Goal: Information Seeking & Learning: Learn about a topic

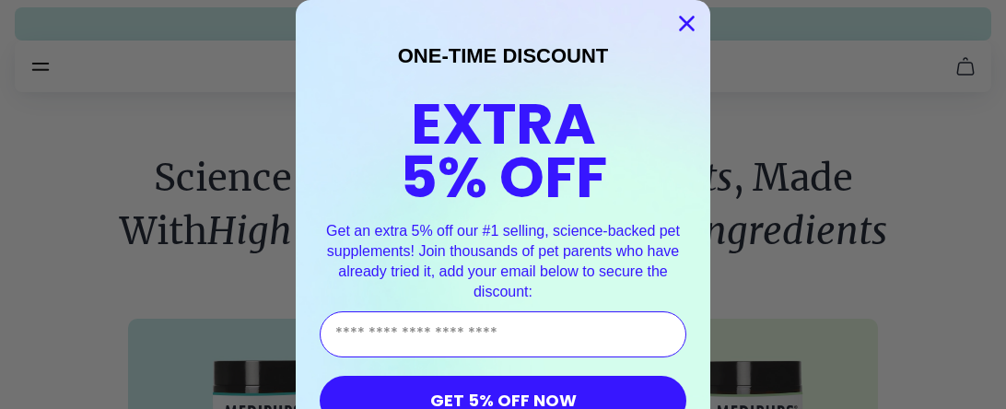
click at [687, 24] on icon "Close dialog" at bounding box center [687, 24] width 13 height 13
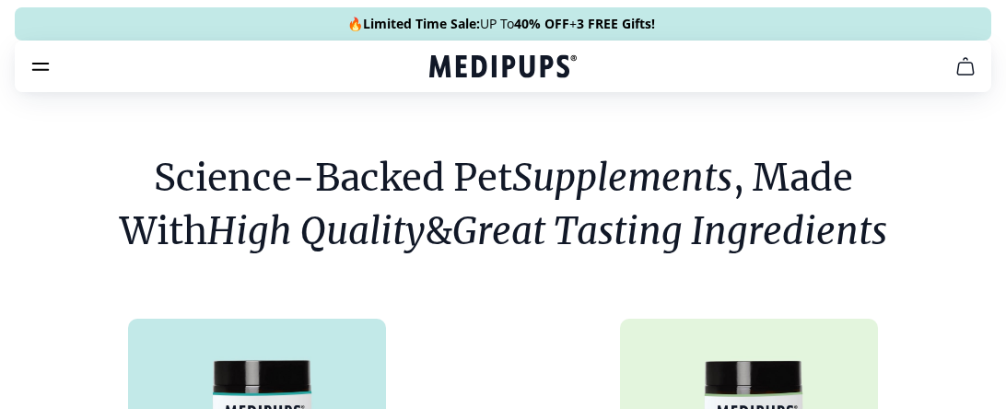
click at [966, 66] on icon "cart" at bounding box center [965, 66] width 22 height 22
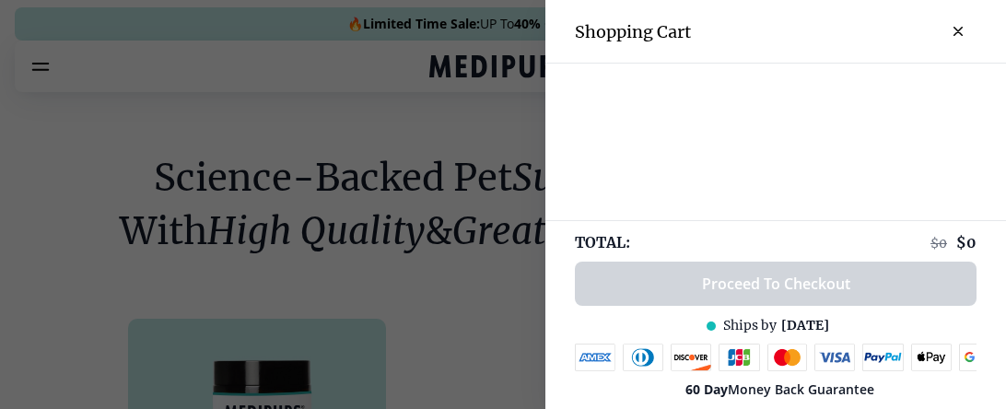
click at [437, 360] on div at bounding box center [503, 204] width 1006 height 409
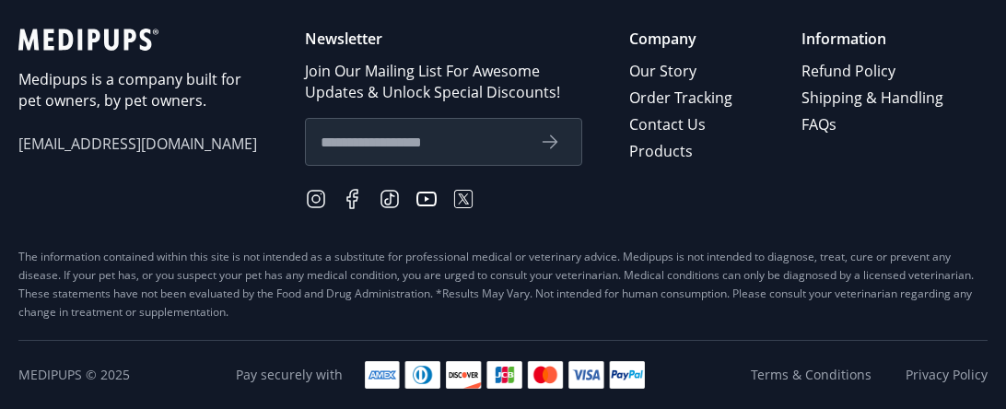
scroll to position [1255, 0]
click at [426, 154] on input "text" at bounding box center [423, 142] width 204 height 24
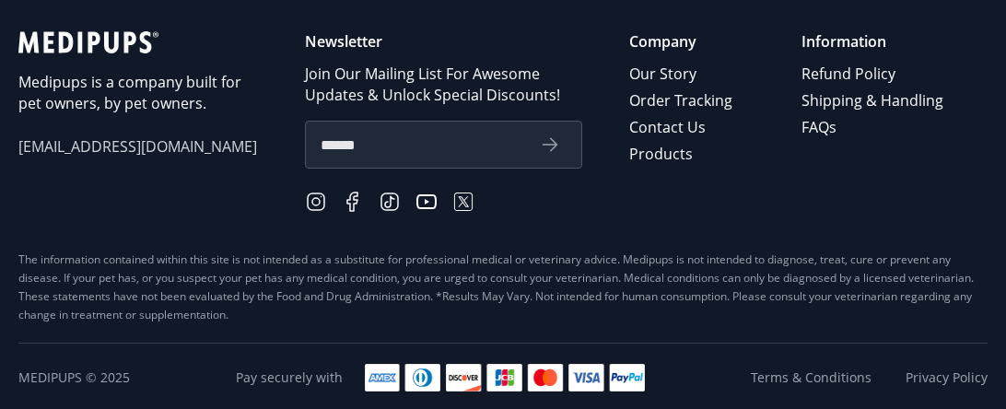
scroll to position [1248, 0]
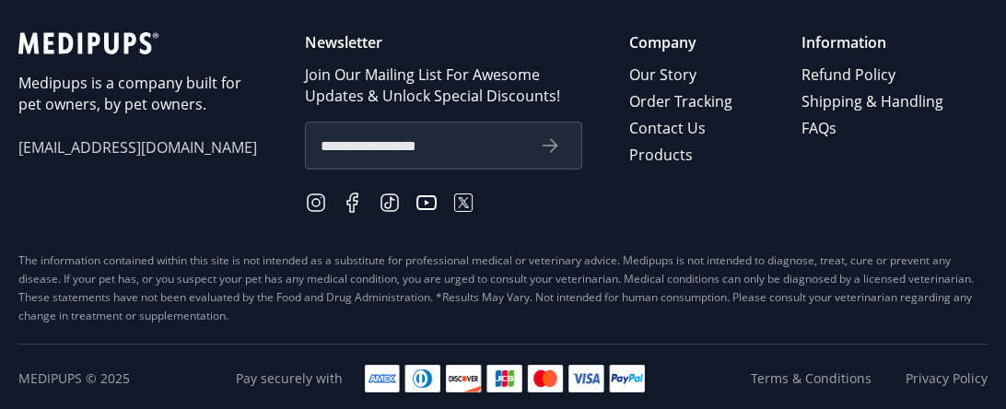
type input "**********"
click at [554, 157] on icon "submit" at bounding box center [550, 145] width 22 height 22
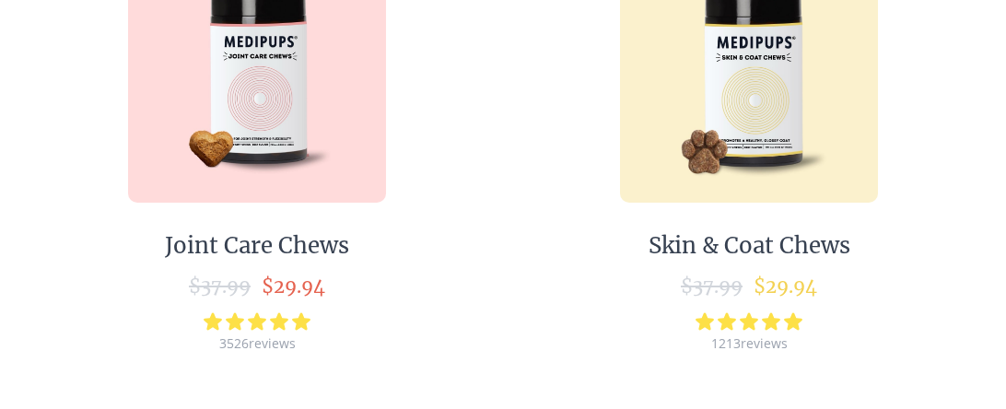
scroll to position [745, 0]
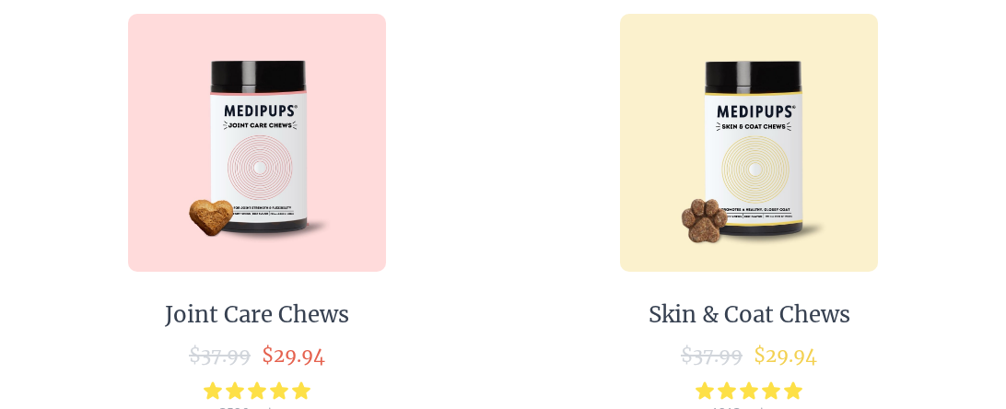
click at [744, 158] on img at bounding box center [749, 143] width 258 height 258
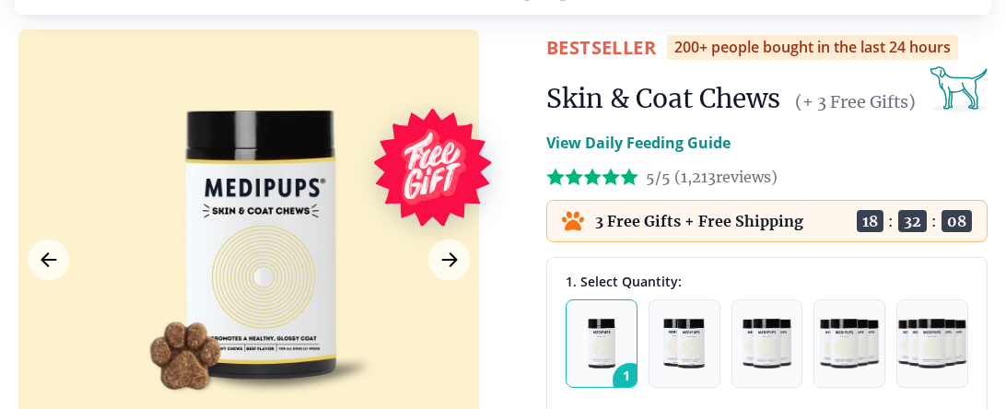
scroll to position [155, 0]
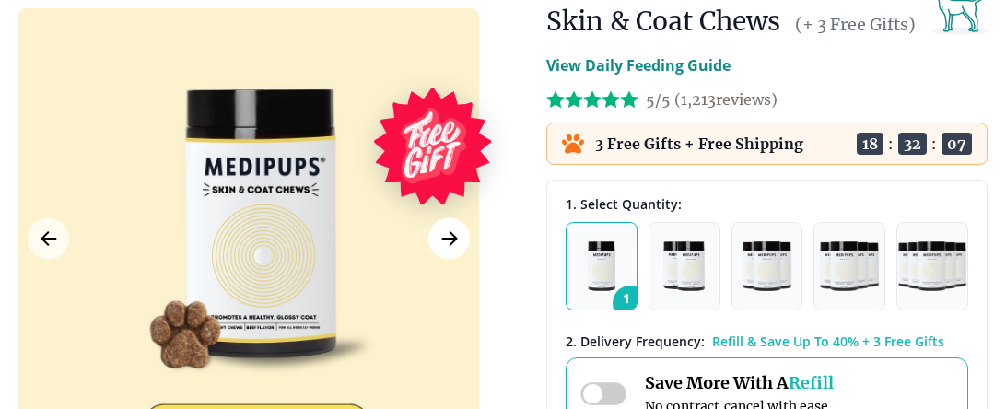
click at [444, 243] on icon "Next Image" at bounding box center [449, 238] width 22 height 23
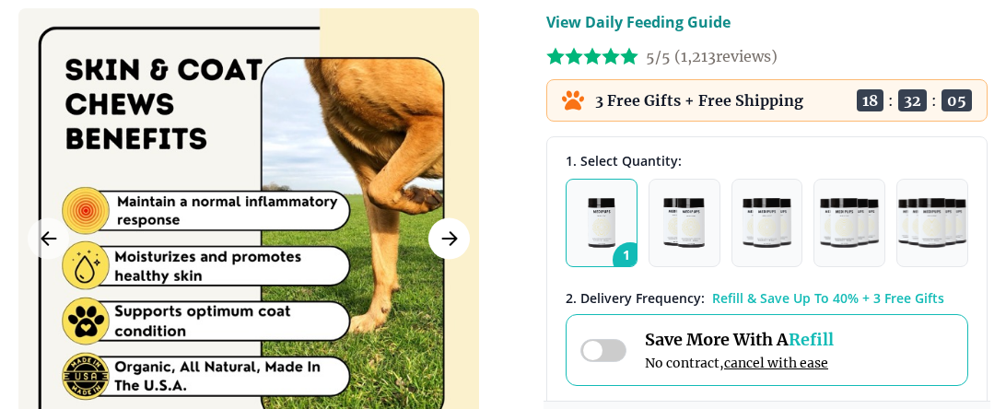
scroll to position [208, 0]
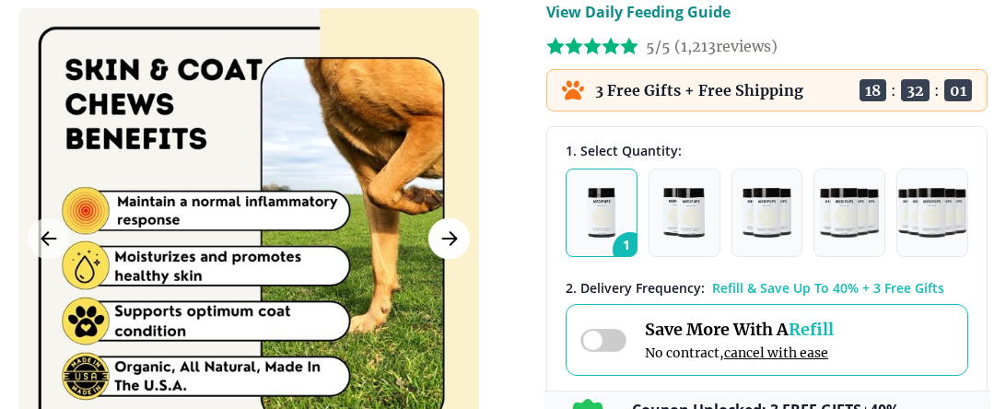
click at [443, 243] on icon "Next Image" at bounding box center [449, 238] width 22 height 23
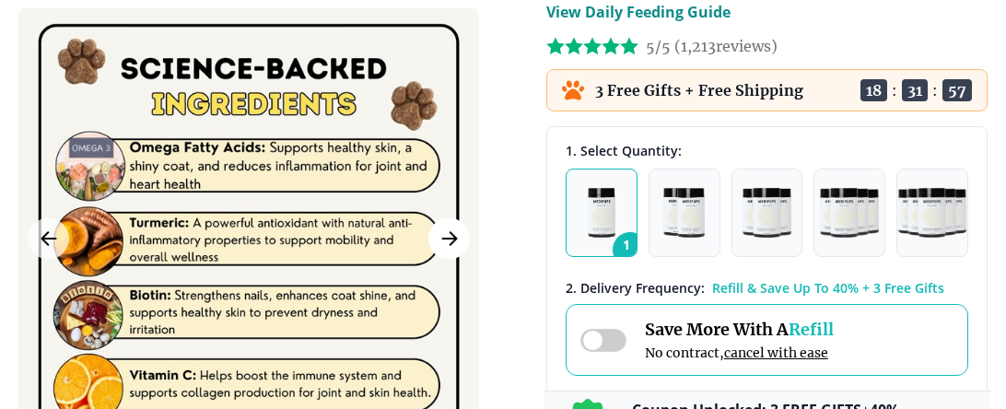
click at [454, 242] on icon "Next Image" at bounding box center [449, 238] width 22 height 23
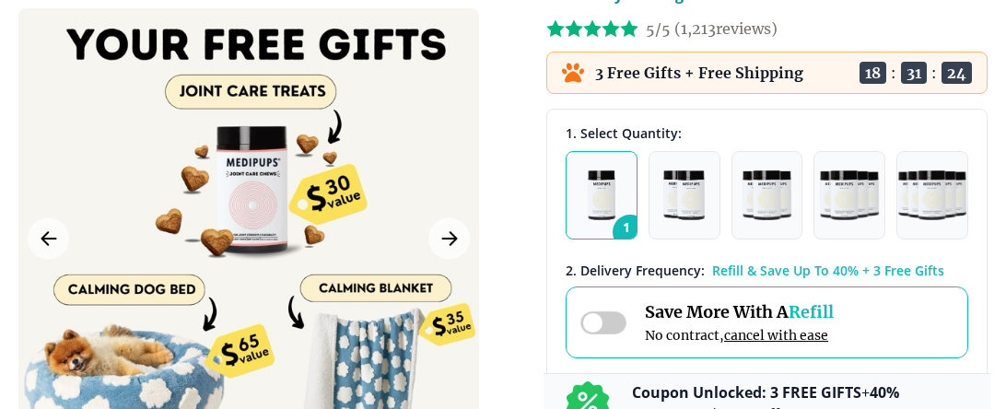
scroll to position [199, 0]
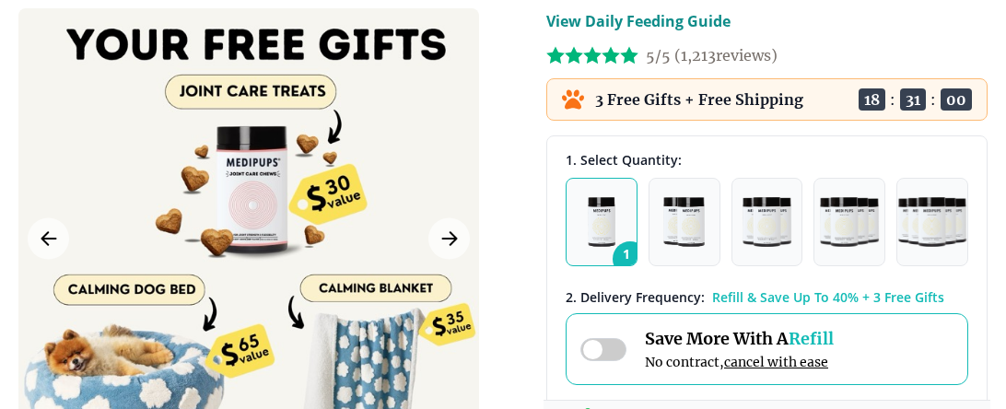
click at [817, 333] on span "Refill" at bounding box center [810, 338] width 45 height 21
click at [817, 330] on span "Refill" at bounding box center [810, 338] width 45 height 21
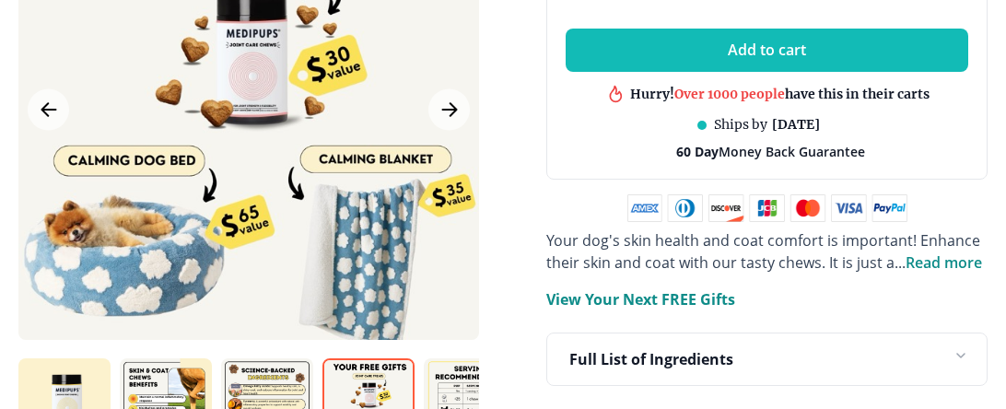
scroll to position [1033, 0]
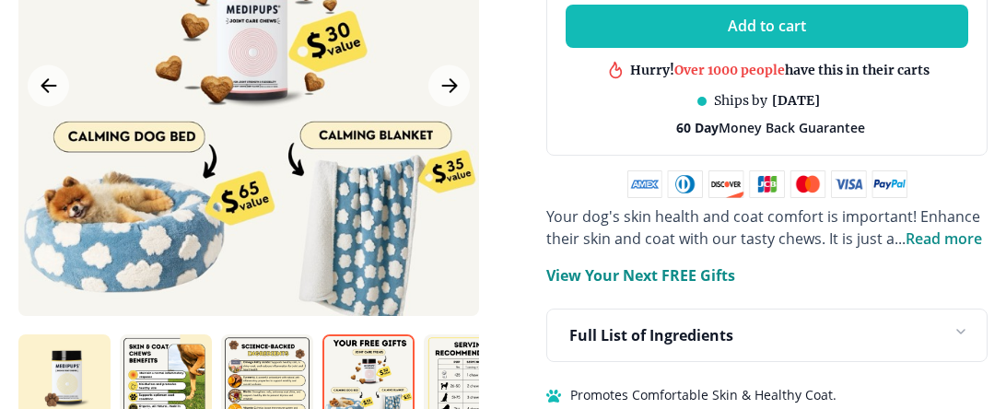
click at [708, 275] on p "View Your Next FREE Gifts" at bounding box center [640, 275] width 189 height 22
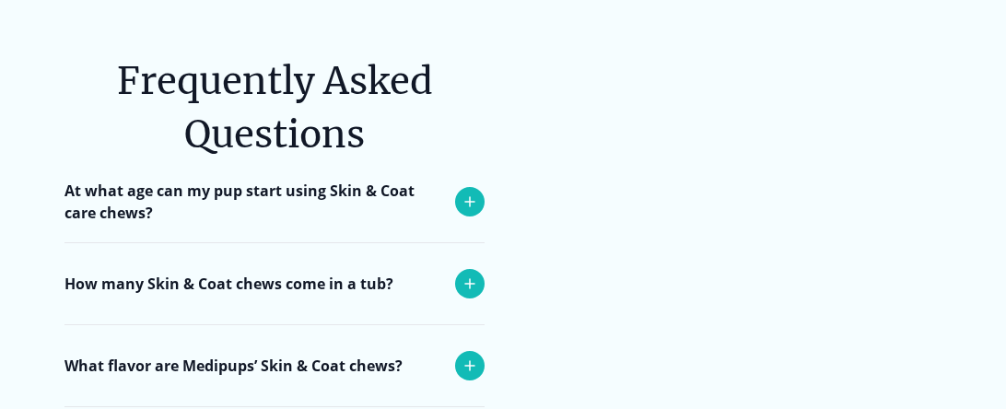
scroll to position [5850, 0]
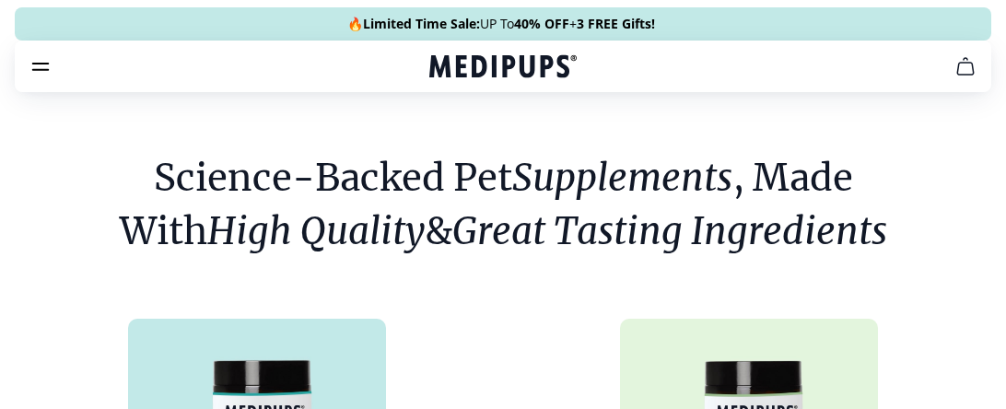
click at [41, 64] on icon "burger-menu" at bounding box center [41, 67] width 16 height 6
click at [39, 68] on icon "burger-menu" at bounding box center [40, 66] width 22 height 22
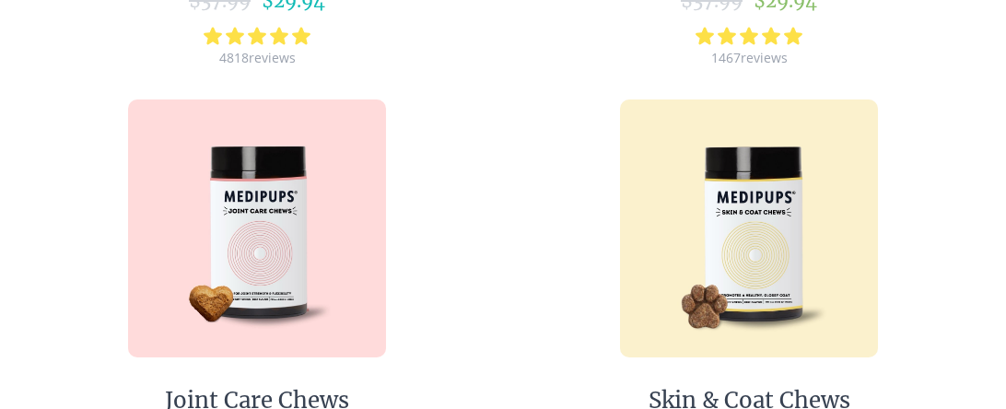
scroll to position [738, 0]
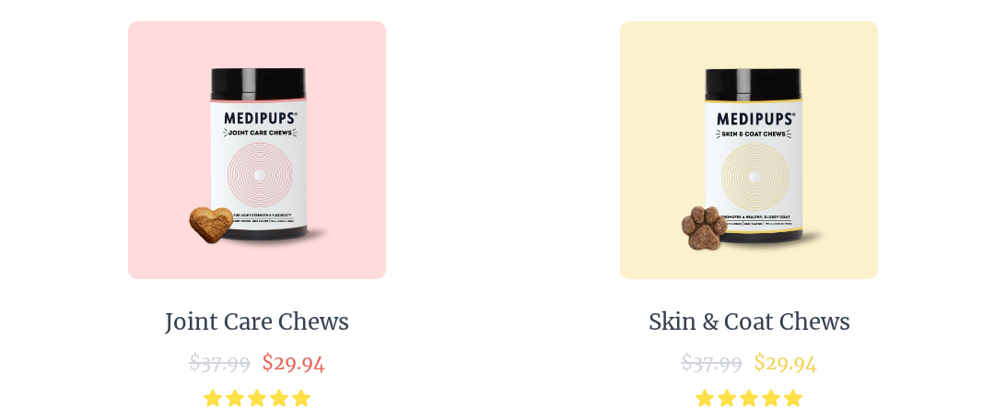
click at [775, 225] on img at bounding box center [749, 150] width 258 height 258
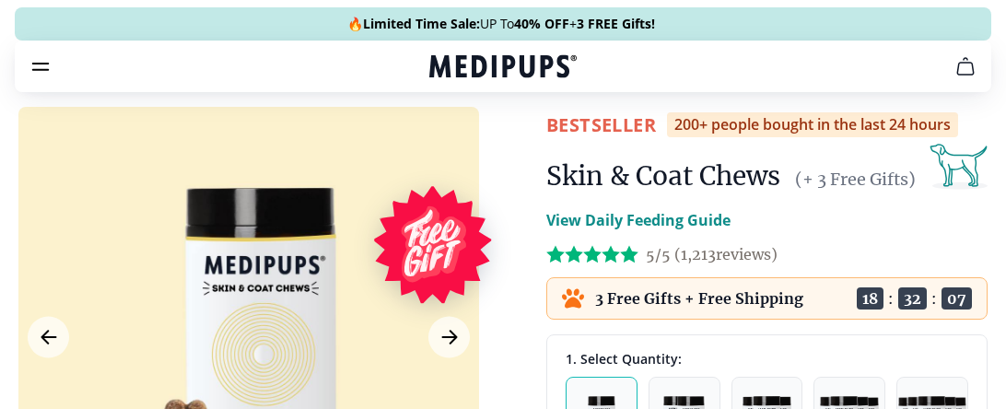
click at [658, 221] on p "View Daily Feeding Guide" at bounding box center [638, 220] width 184 height 22
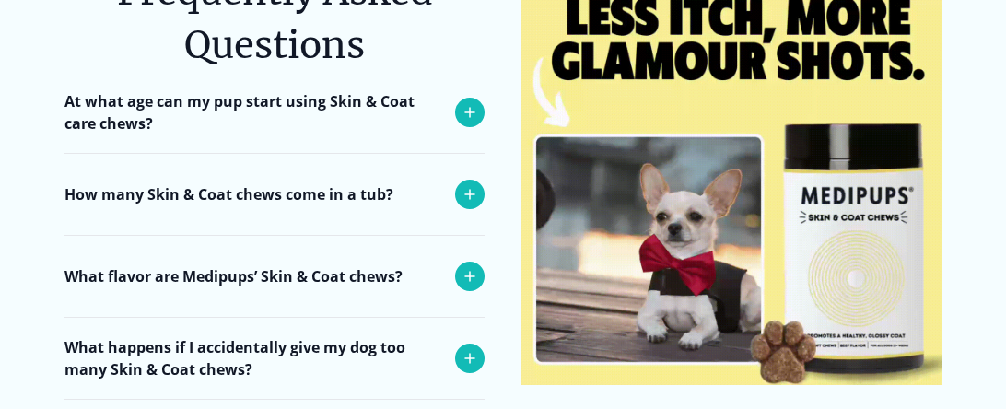
scroll to position [6328, 0]
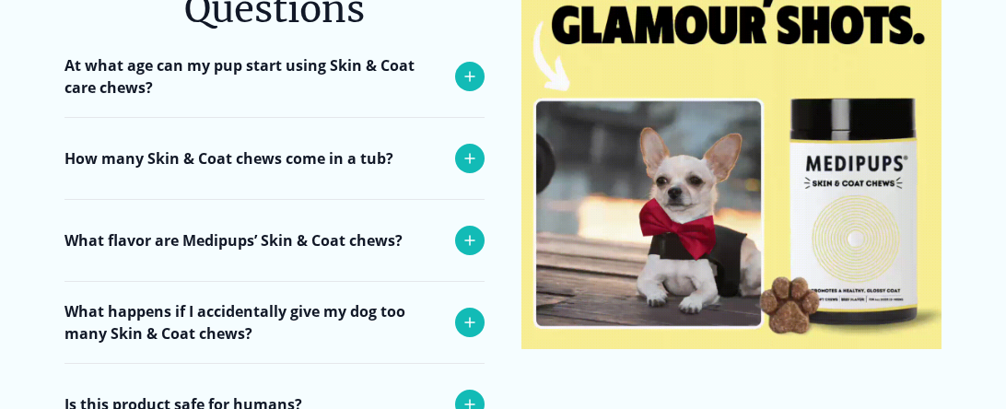
click at [464, 149] on icon at bounding box center [470, 158] width 22 height 22
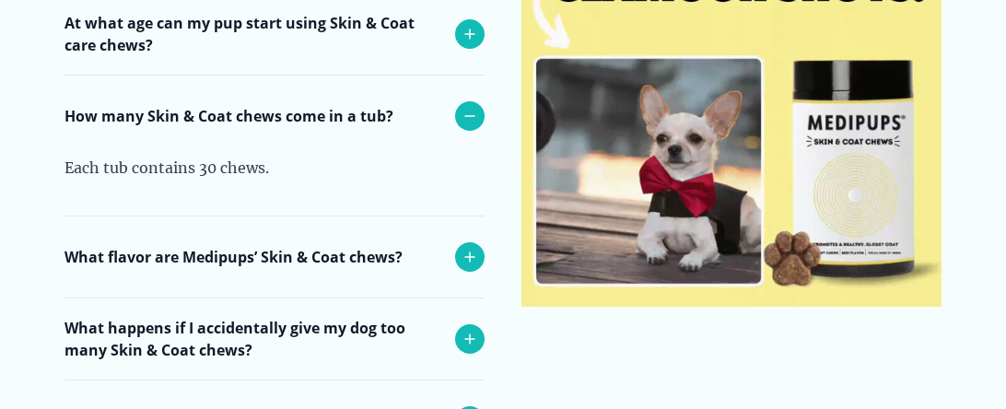
scroll to position [6413, 0]
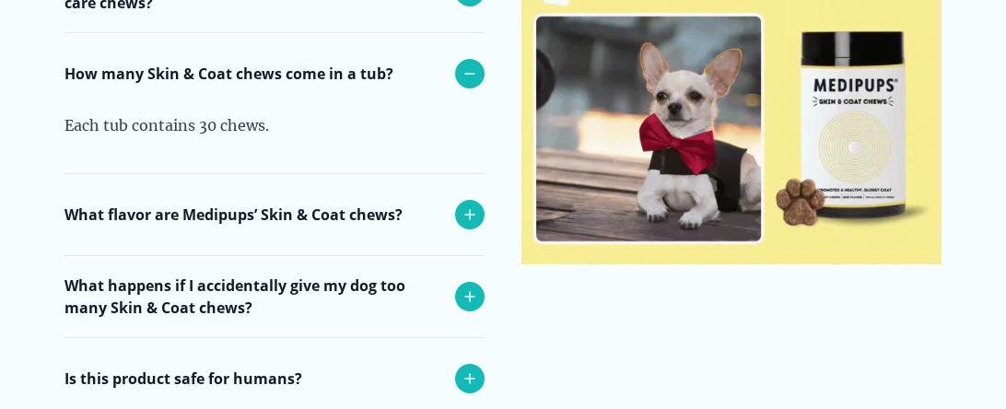
click at [473, 292] on icon at bounding box center [469, 296] width 9 height 9
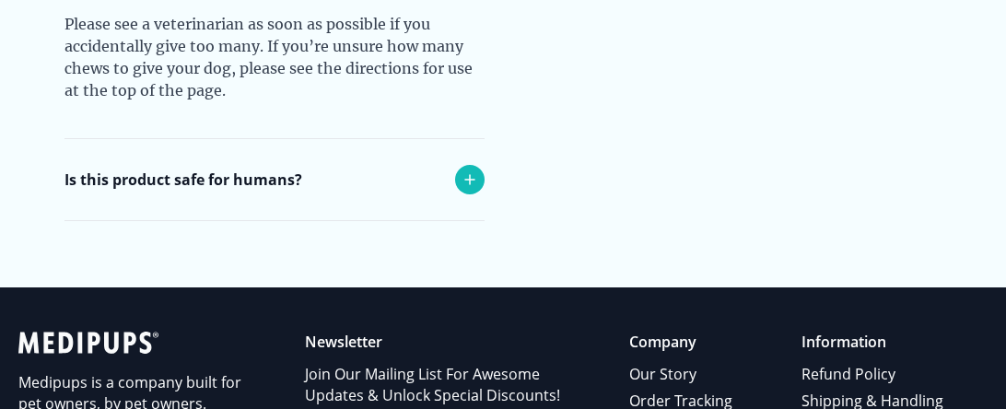
scroll to position [6746, 0]
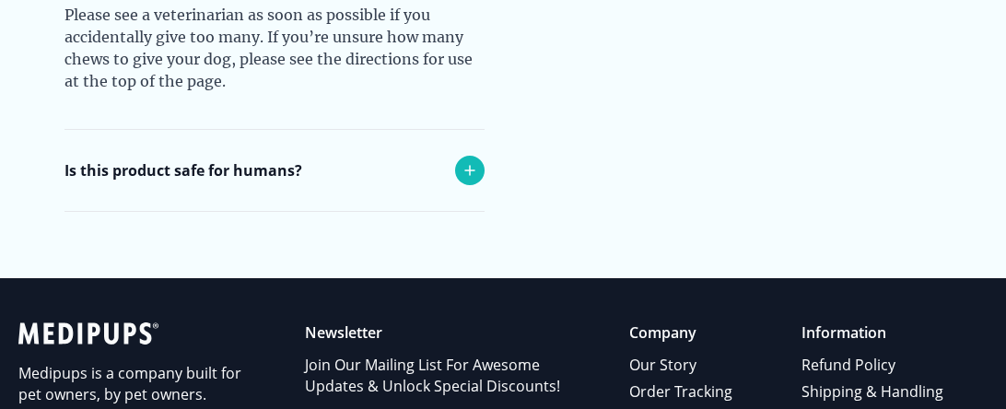
click at [464, 159] on icon at bounding box center [470, 170] width 22 height 22
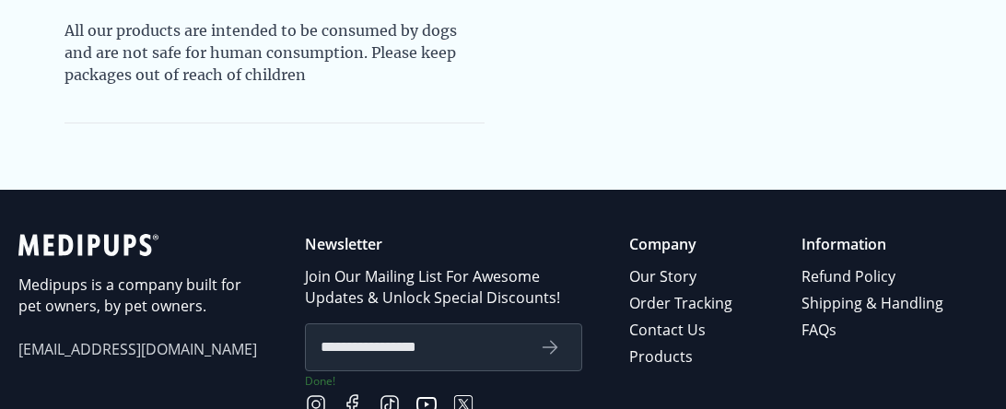
scroll to position [6945, 0]
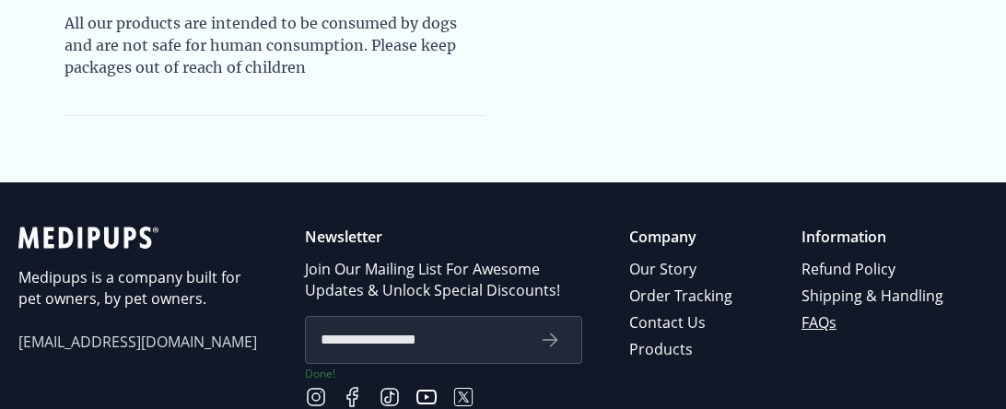
click at [817, 316] on link "FAQs" at bounding box center [873, 322] width 145 height 27
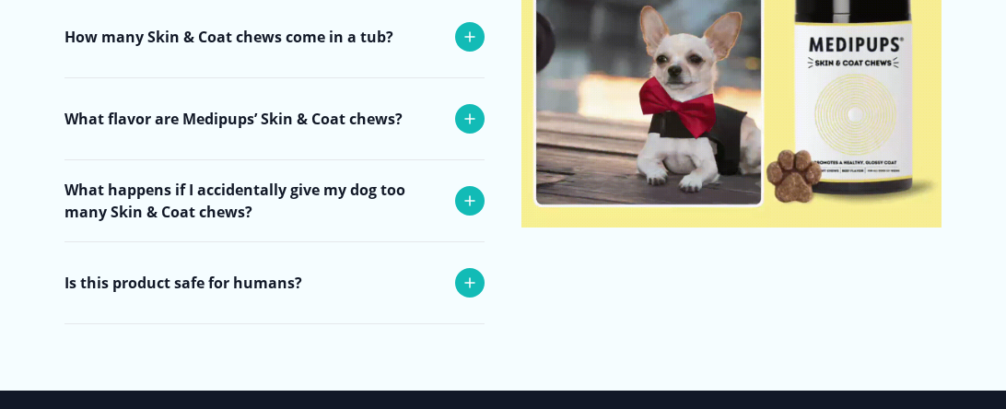
scroll to position [6001, 0]
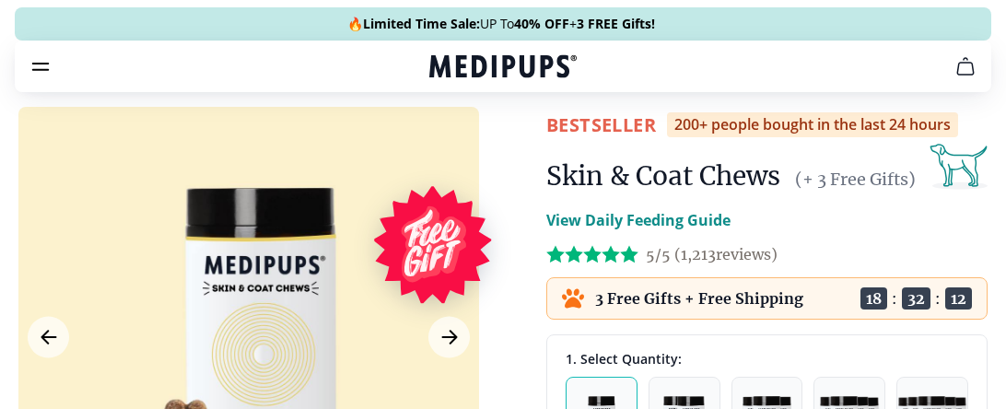
scroll to position [6250, 0]
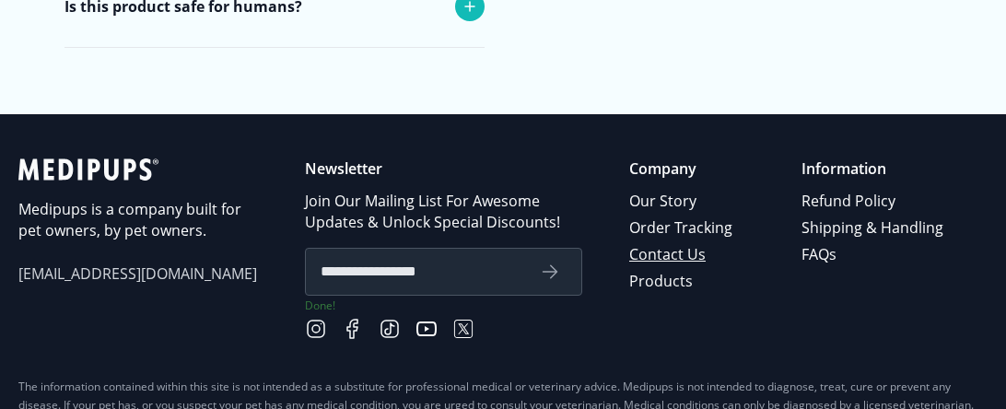
click at [657, 251] on link "Contact Us" at bounding box center [682, 254] width 106 height 27
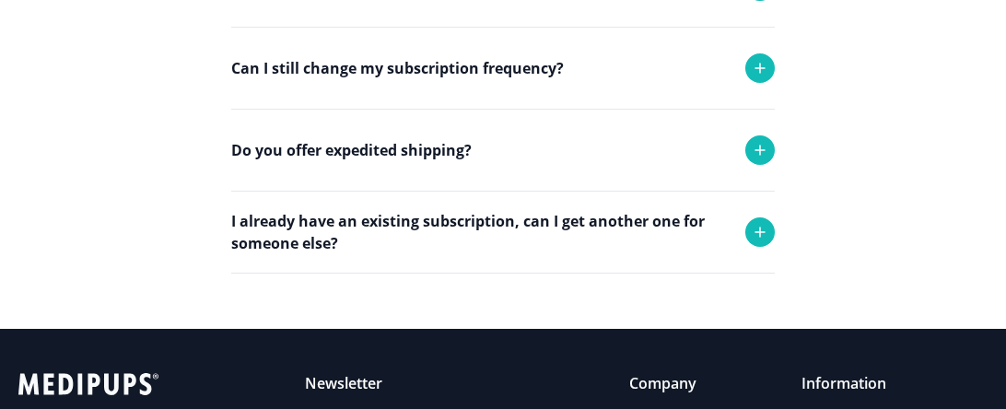
scroll to position [718, 0]
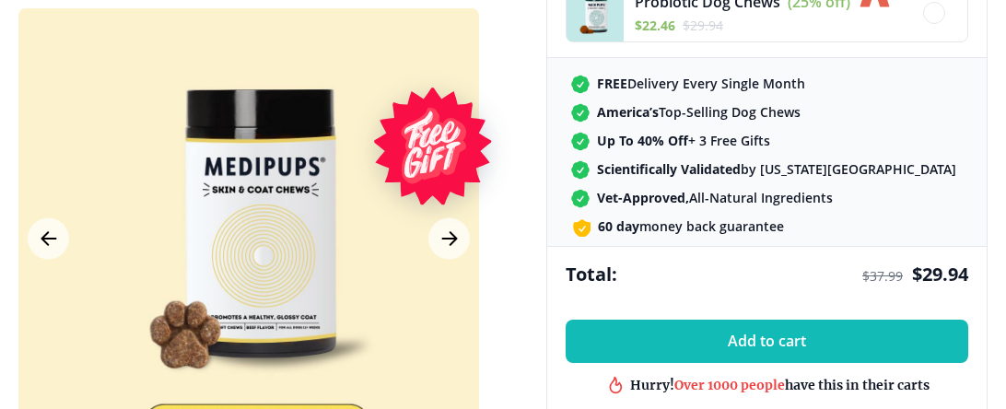
scroll to position [6012, 0]
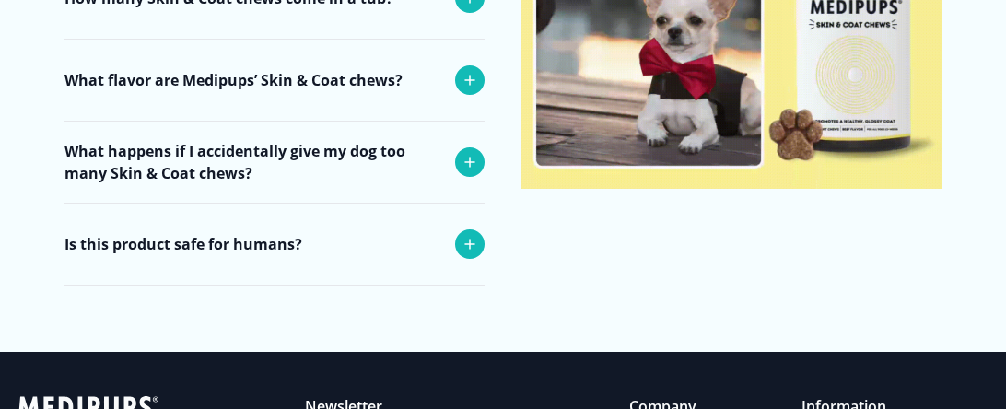
click at [836, 396] on p "Information" at bounding box center [873, 406] width 145 height 21
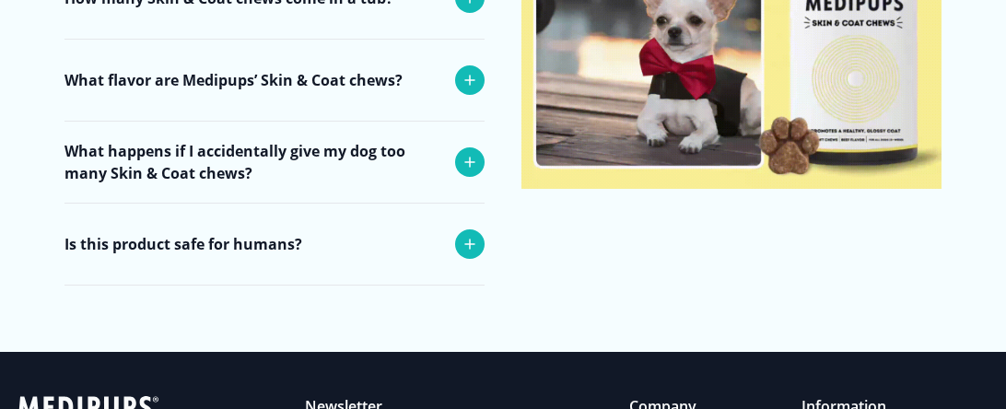
click at [835, 396] on p "Information" at bounding box center [873, 406] width 145 height 21
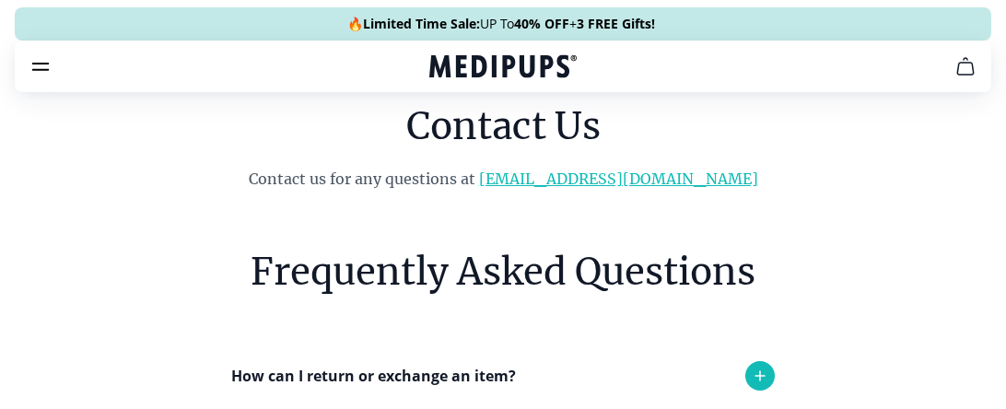
click at [631, 181] on link "[EMAIL_ADDRESS][DOMAIN_NAME]" at bounding box center [618, 178] width 279 height 18
